Goal: Task Accomplishment & Management: Manage account settings

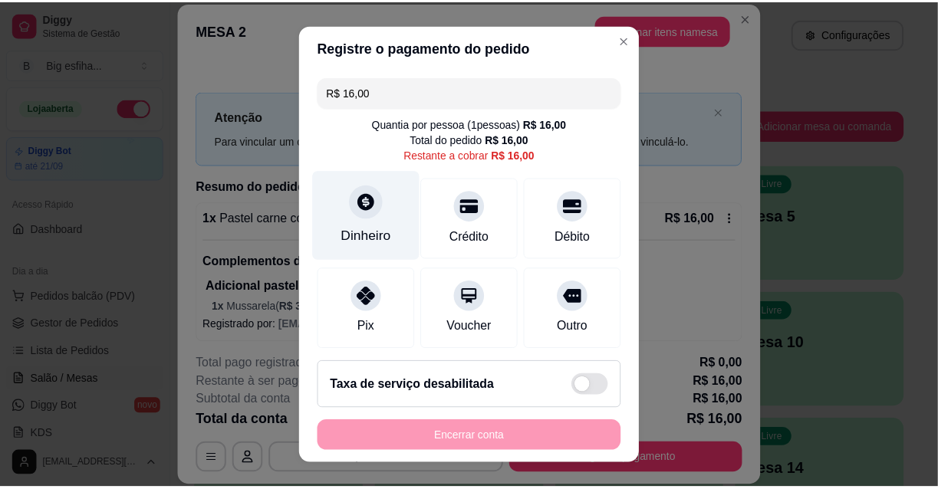
scroll to position [278, 0]
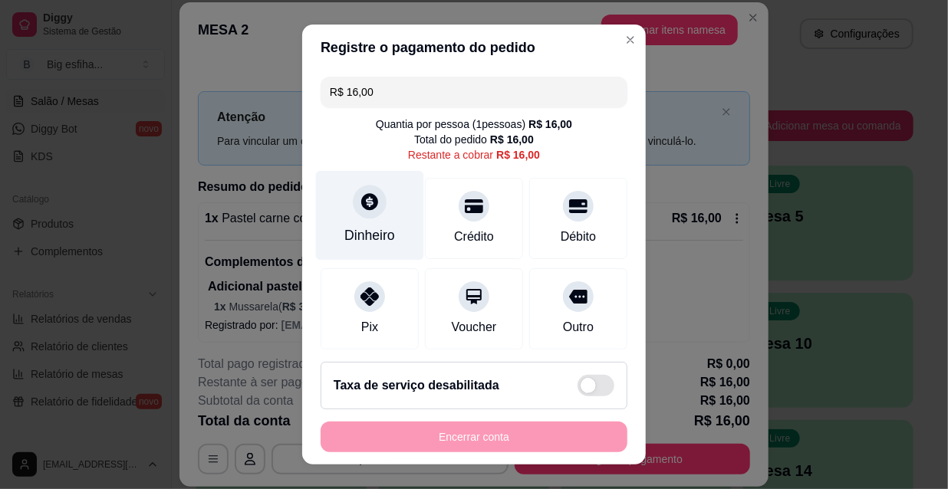
click at [358, 222] on div "Dinheiro" at bounding box center [370, 216] width 108 height 90
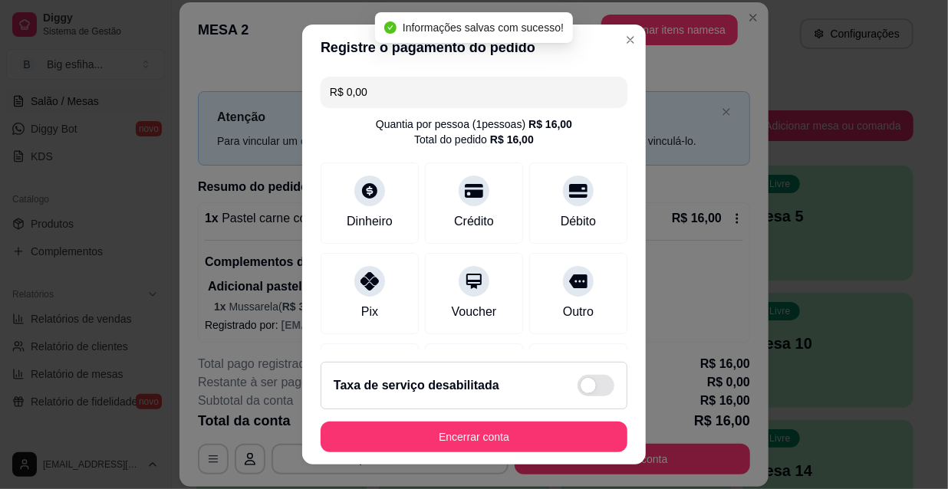
type input "R$ 0,00"
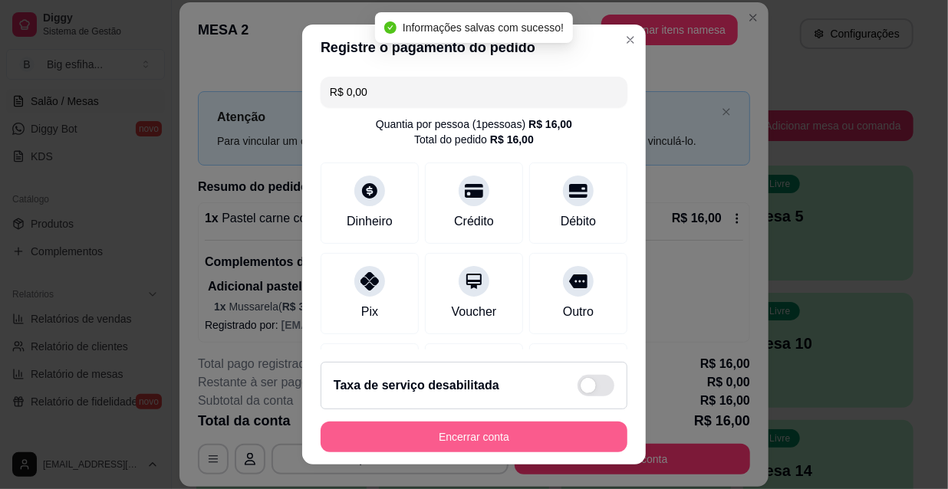
click at [448, 436] on button "Encerrar conta" at bounding box center [474, 437] width 307 height 31
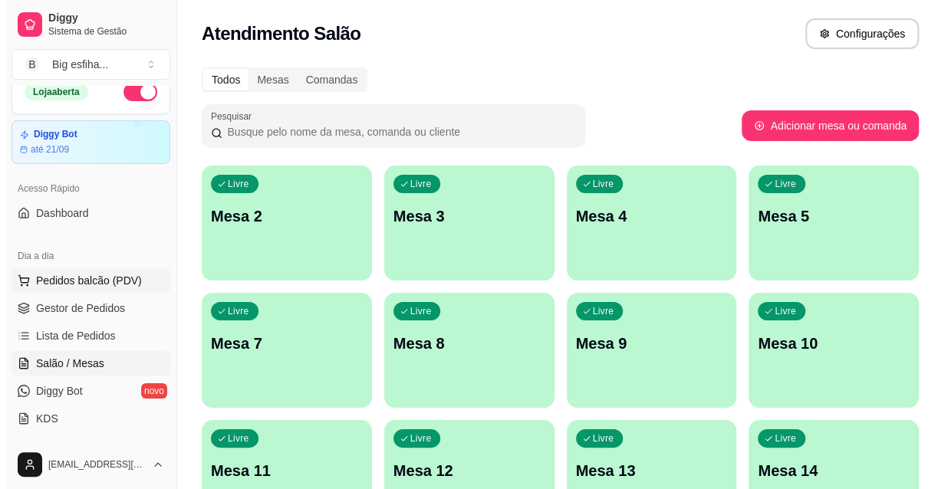
scroll to position [0, 0]
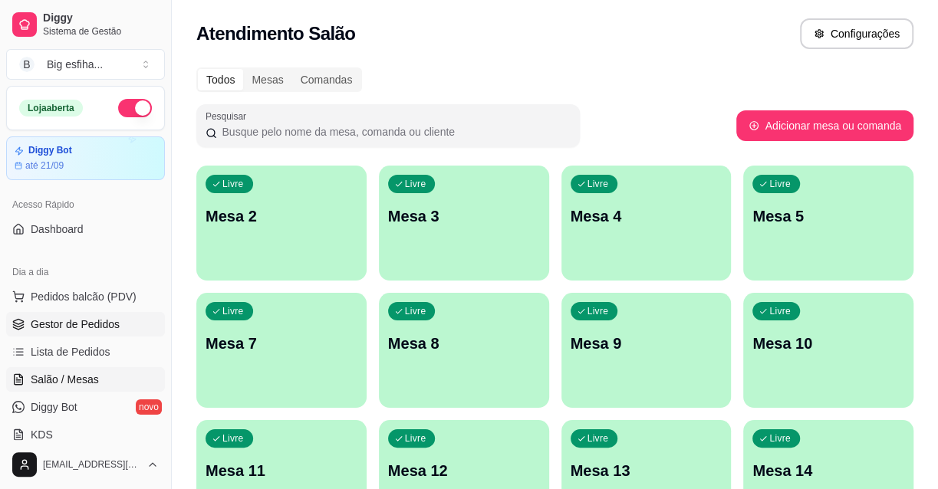
click at [104, 331] on link "Gestor de Pedidos" at bounding box center [85, 324] width 159 height 25
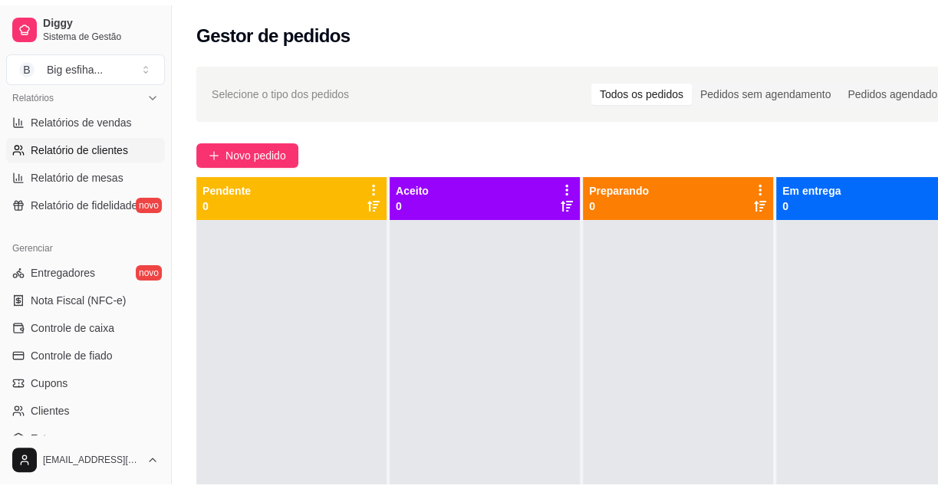
scroll to position [488, 0]
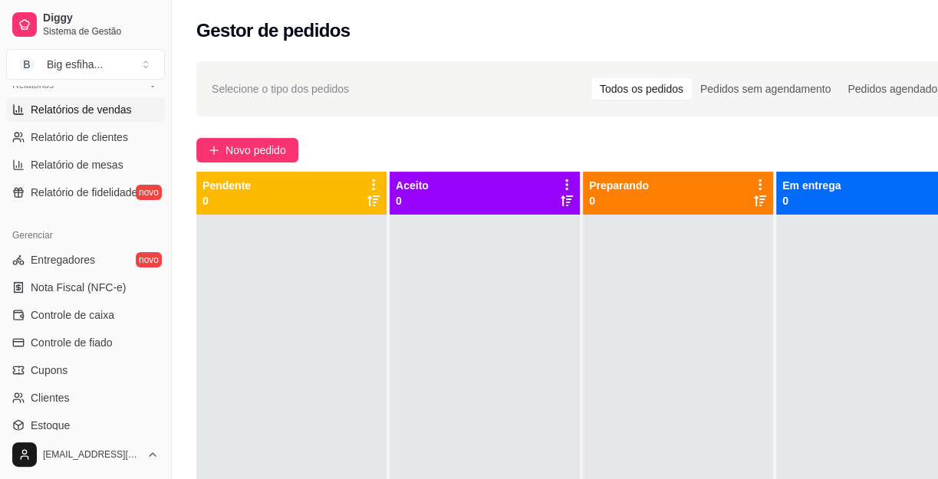
click at [91, 119] on link "Relatórios de vendas" at bounding box center [85, 109] width 159 height 25
select select "ALL"
select select "0"
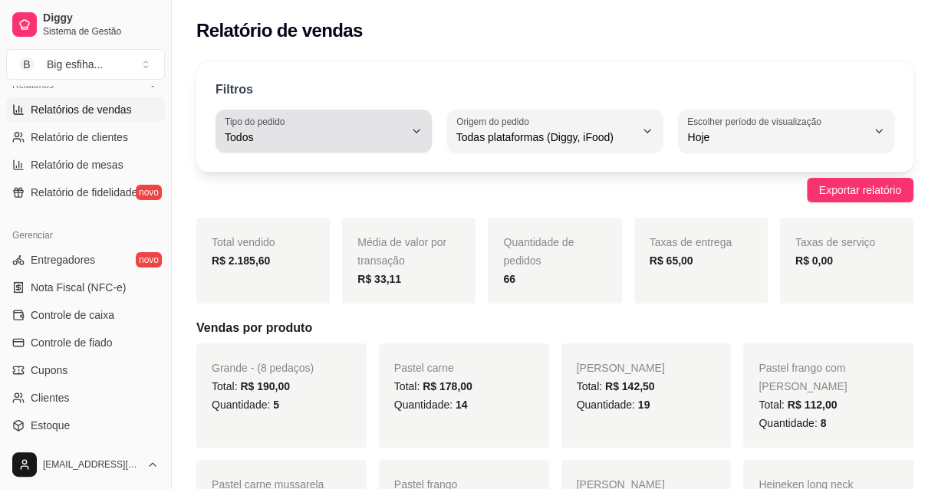
click at [374, 130] on span "Todos" at bounding box center [315, 137] width 180 height 15
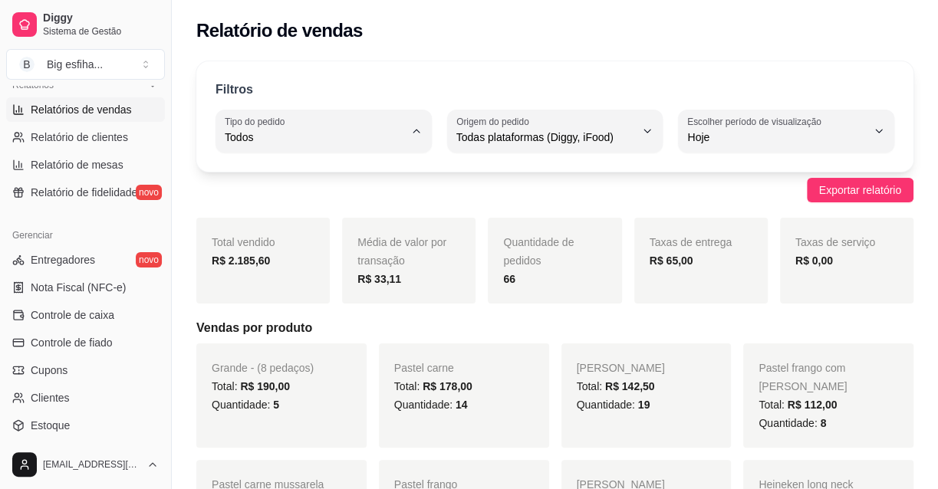
click at [350, 196] on span "Entrega" at bounding box center [316, 198] width 169 height 15
type input "DELIVERY"
select select "DELIVERY"
click at [99, 303] on link "Controle de caixa" at bounding box center [85, 315] width 159 height 25
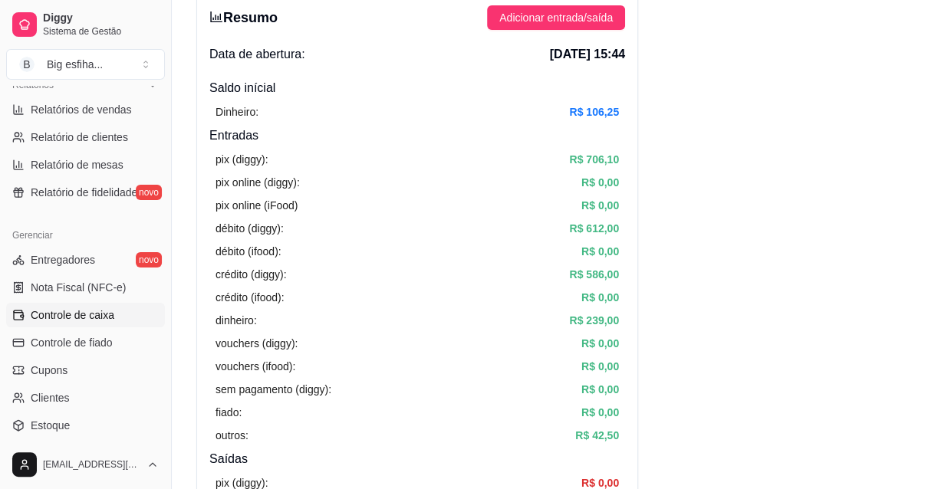
scroll to position [69, 0]
